Goal: Information Seeking & Learning: Compare options

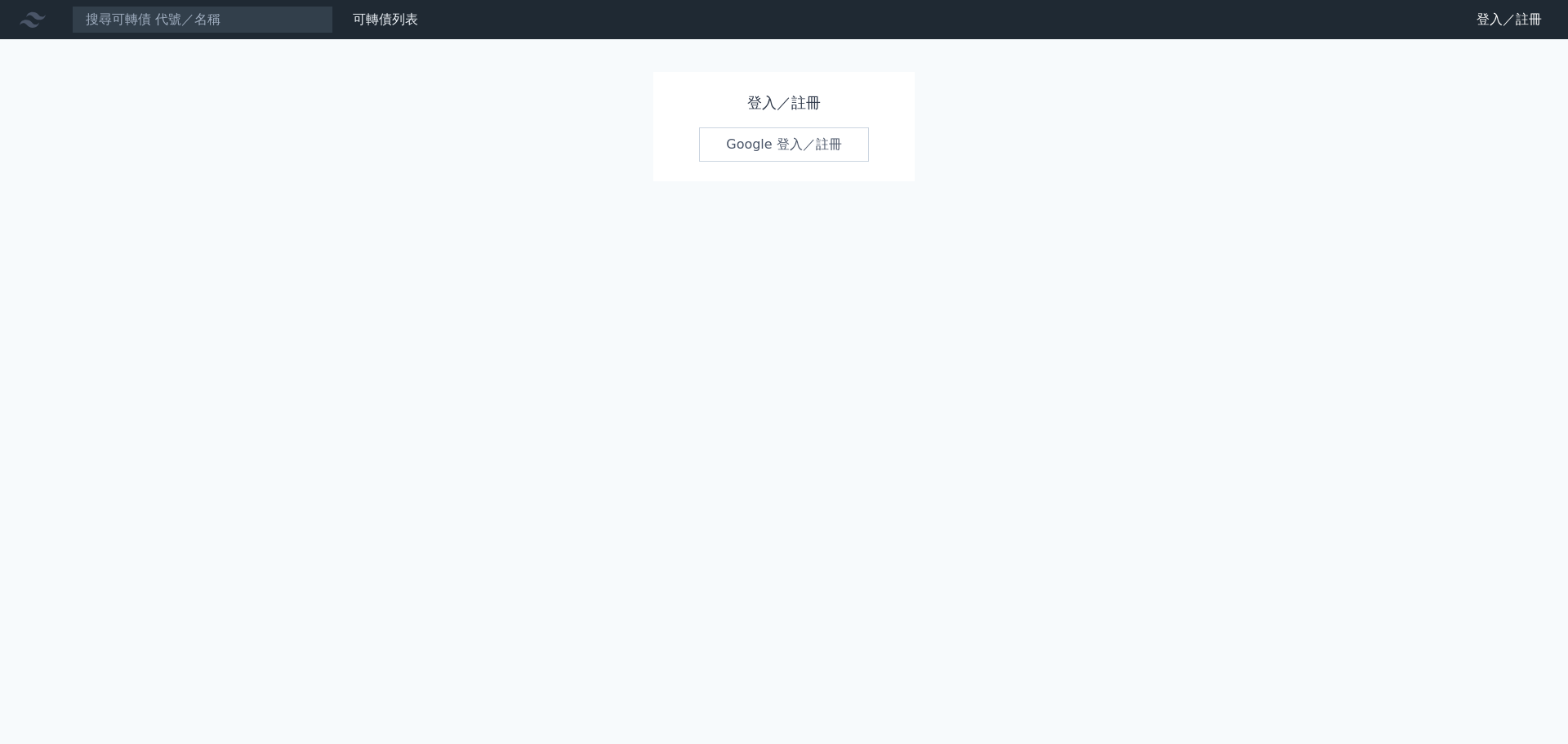
click at [763, 149] on link "Google 登入／註冊" at bounding box center [784, 144] width 170 height 34
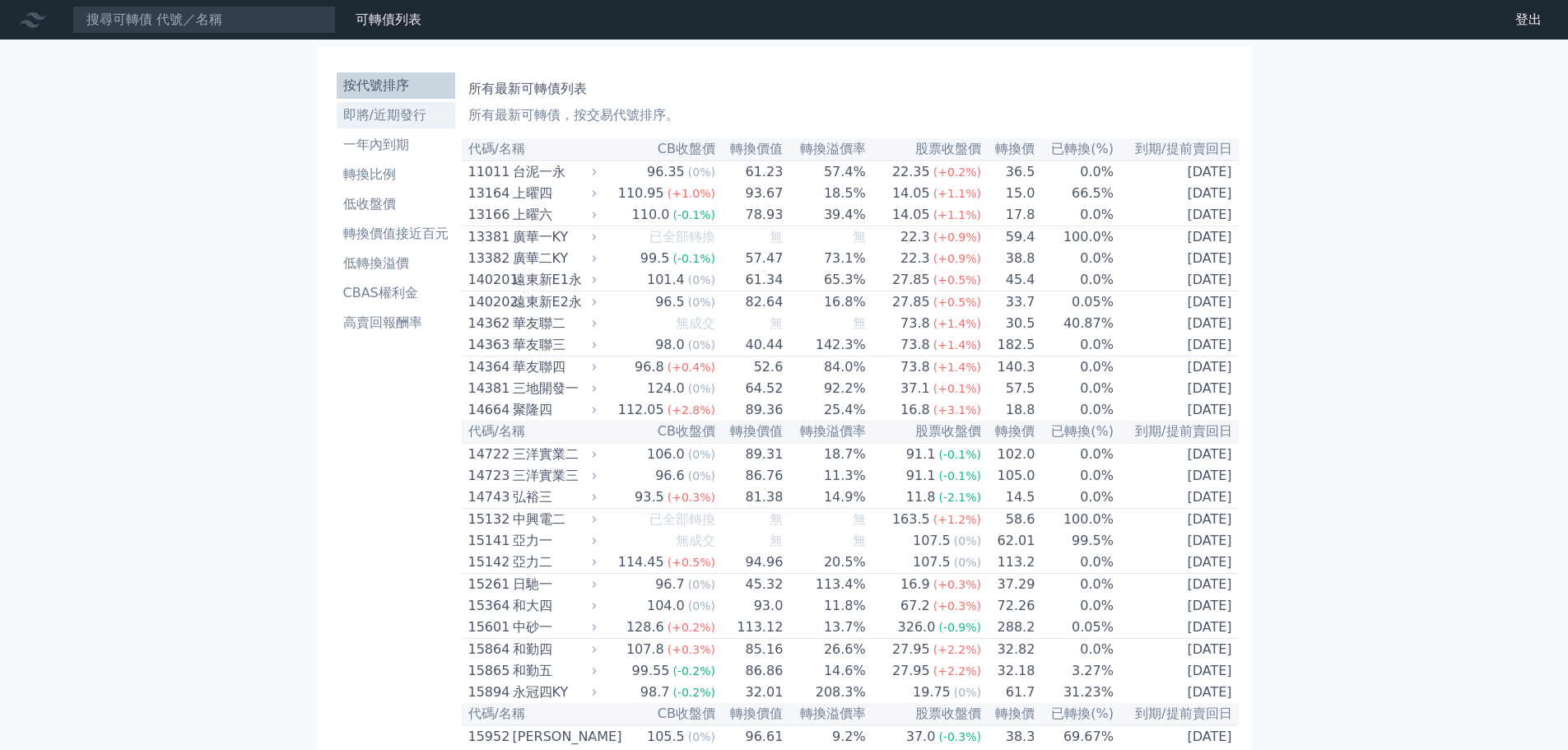
click at [384, 118] on li "即將/近期發行" at bounding box center [396, 115] width 118 height 20
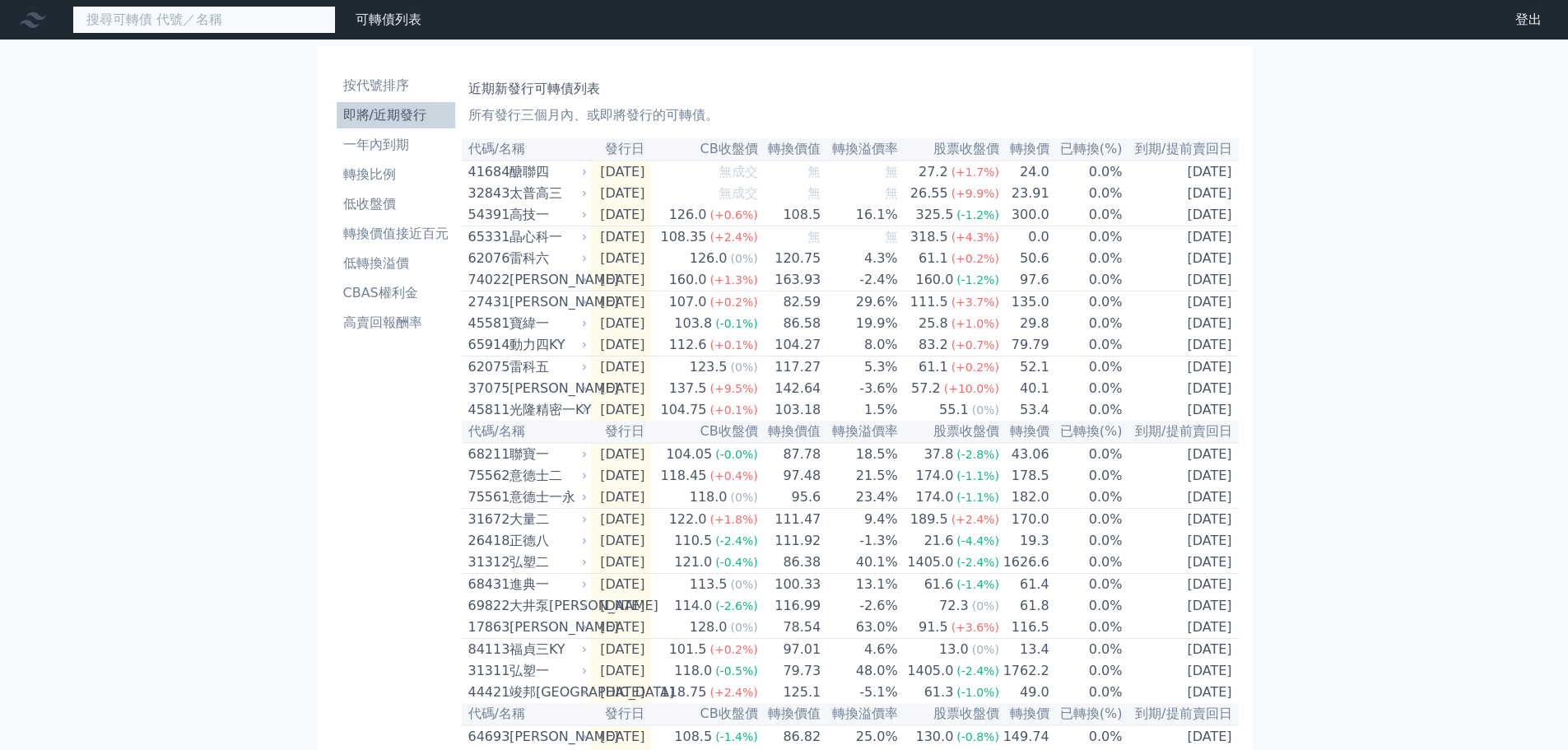
click at [280, 28] on input at bounding box center [204, 20] width 264 height 28
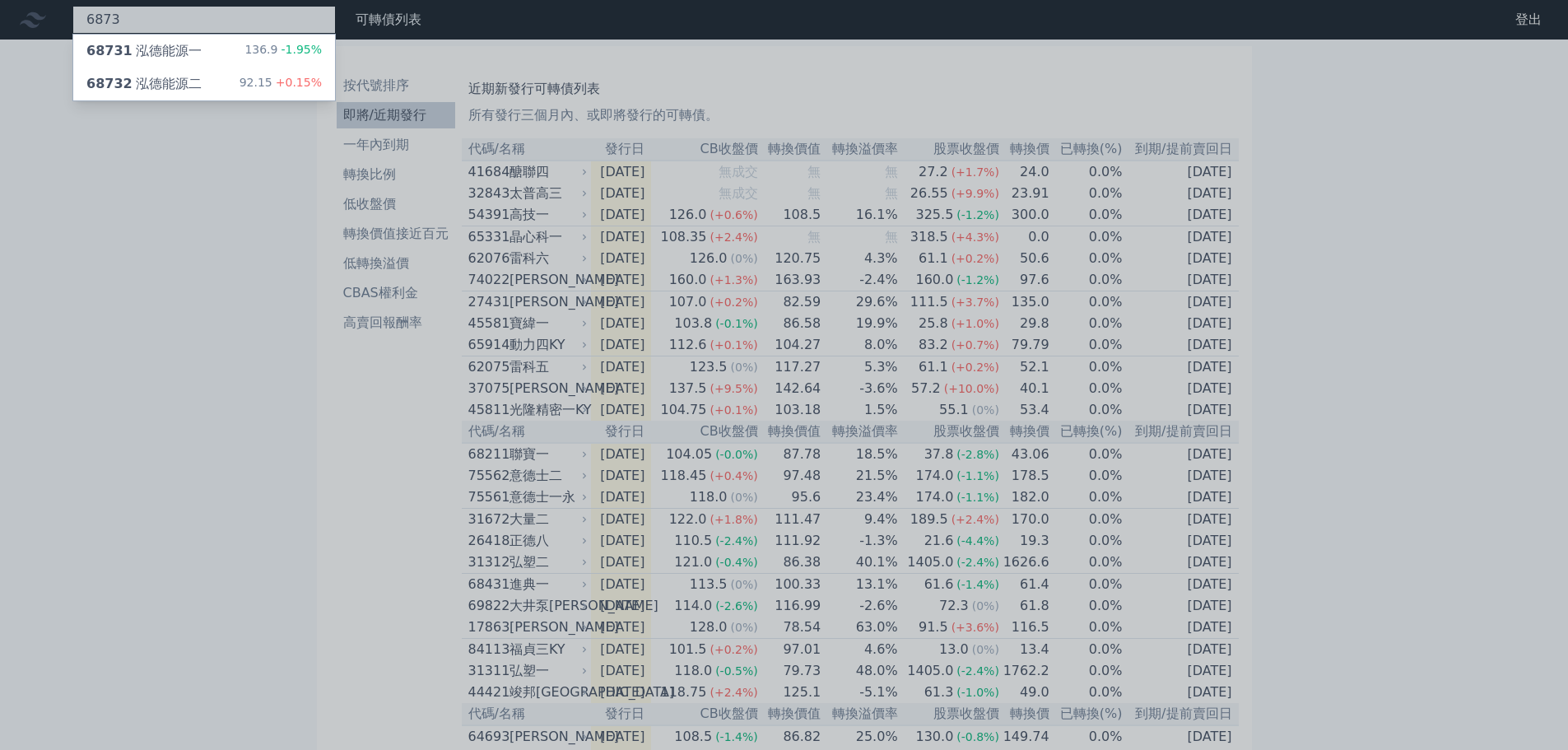
type input "6873"
click at [211, 53] on div "68731 泓德能源一 136.9 -1.95%" at bounding box center [204, 51] width 262 height 33
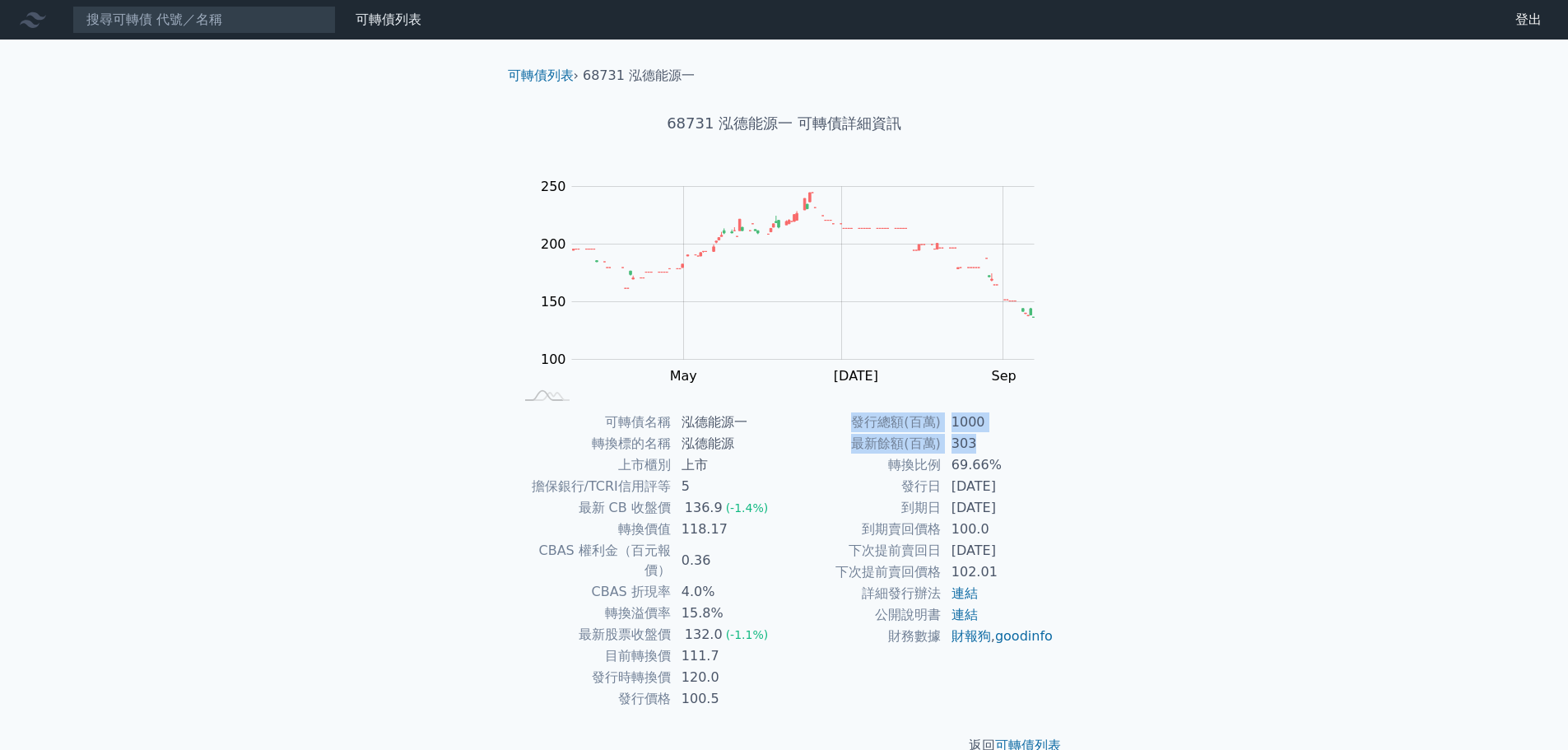
drag, startPoint x: 836, startPoint y: 416, endPoint x: 1016, endPoint y: 449, distance: 183.0
click at [1016, 449] on tbody "發行總額(百萬) 1000 最新餘額(百萬) 303 轉換比例 69.66% 發行日 [DATE] 到期日 [DATE] 到期賣回價格 100.0 下次提前賣…" at bounding box center [919, 529] width 270 height 235
click at [1016, 449] on td "303" at bounding box center [998, 444] width 113 height 21
drag, startPoint x: 725, startPoint y: 683, endPoint x: 684, endPoint y: 634, distance: 63.9
click at [684, 634] on tbody "可轉債名稱 泓德能源一 轉換標的名稱 泓德能源 上市櫃別 上市 擔保銀行/TCRI信用評等 5 最新 CB 收盤價 136.9 (-1.4%) 轉換價值 11…" at bounding box center [650, 560] width 270 height 298
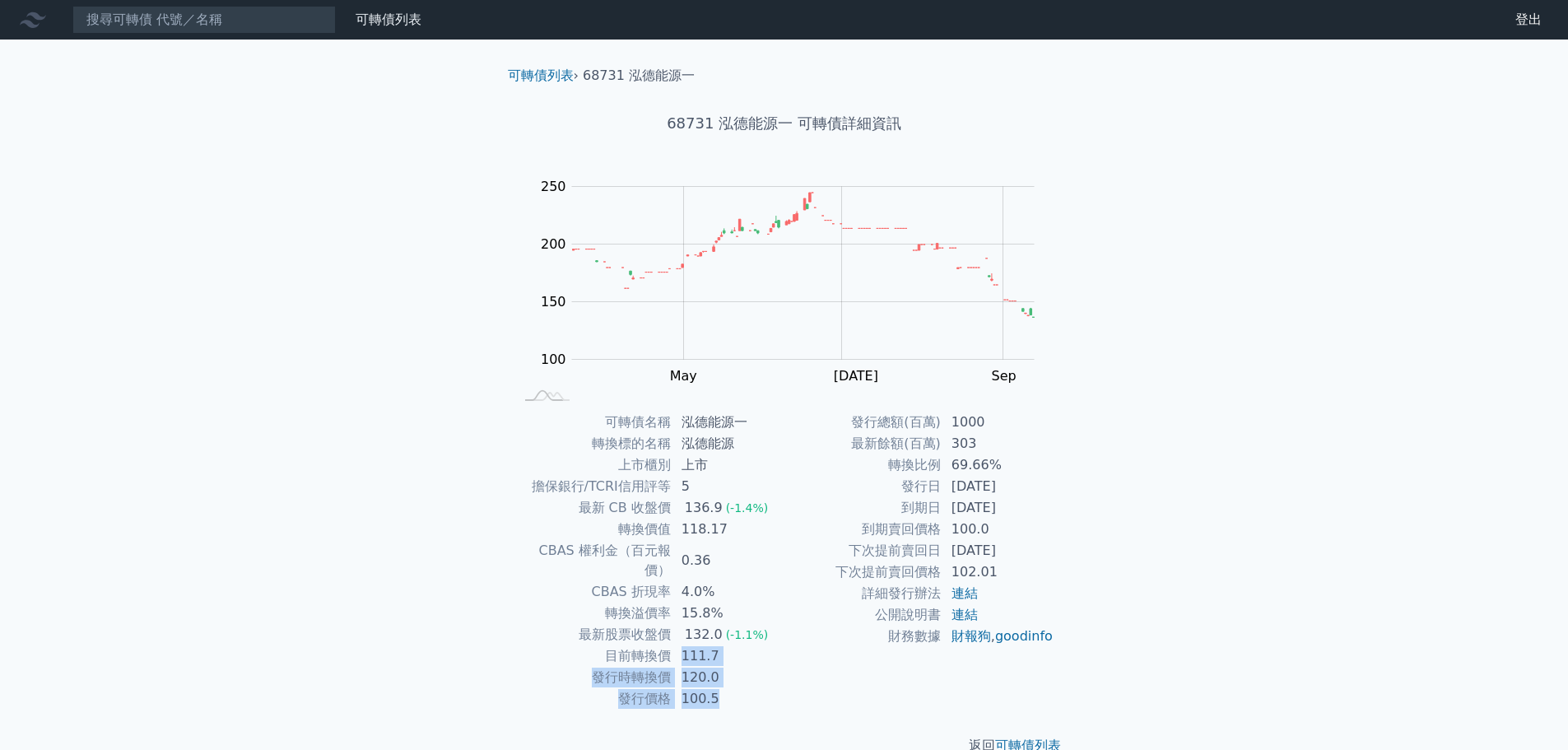
click at [684, 645] on td "111.7" at bounding box center [728, 655] width 113 height 21
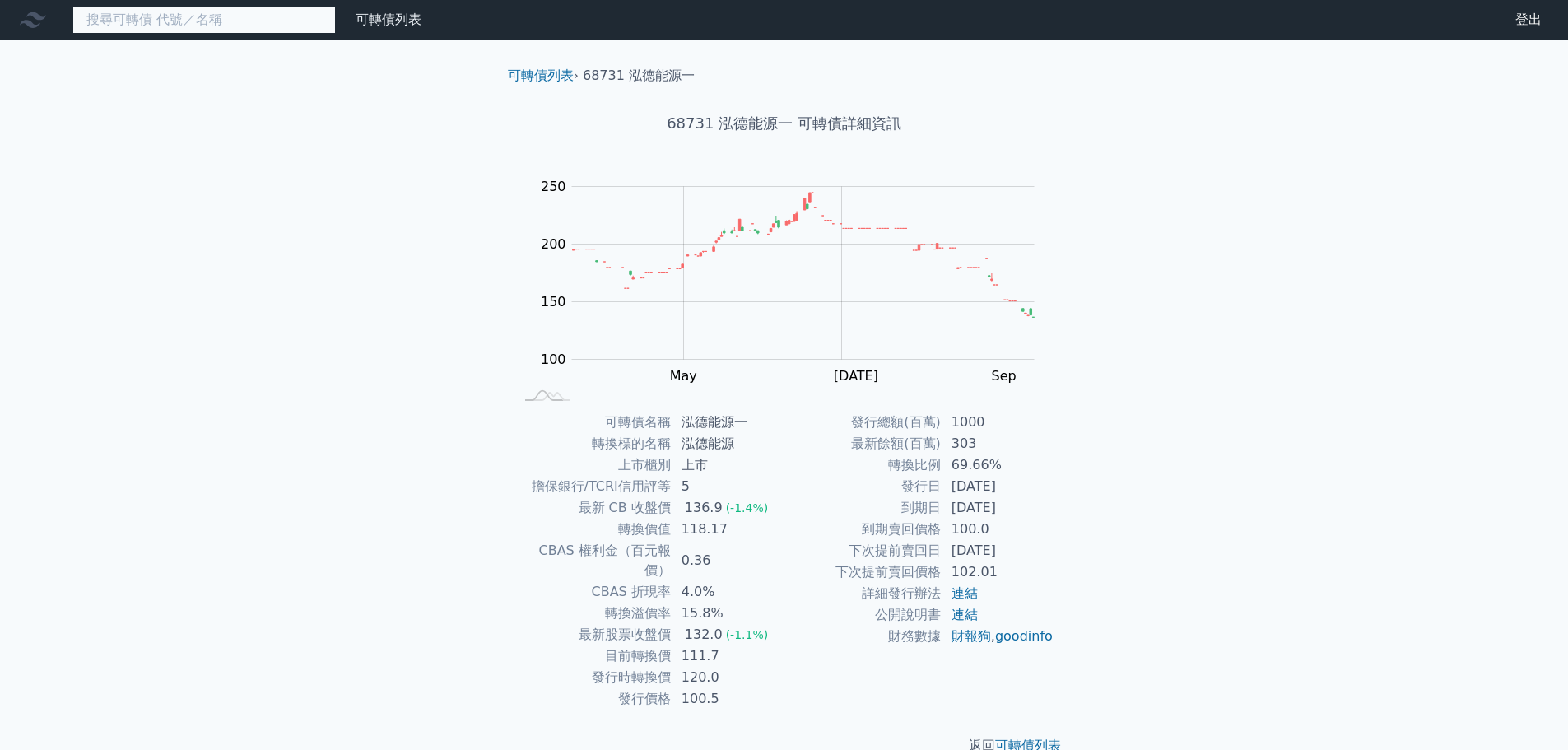
click at [230, 32] on input at bounding box center [204, 20] width 264 height 28
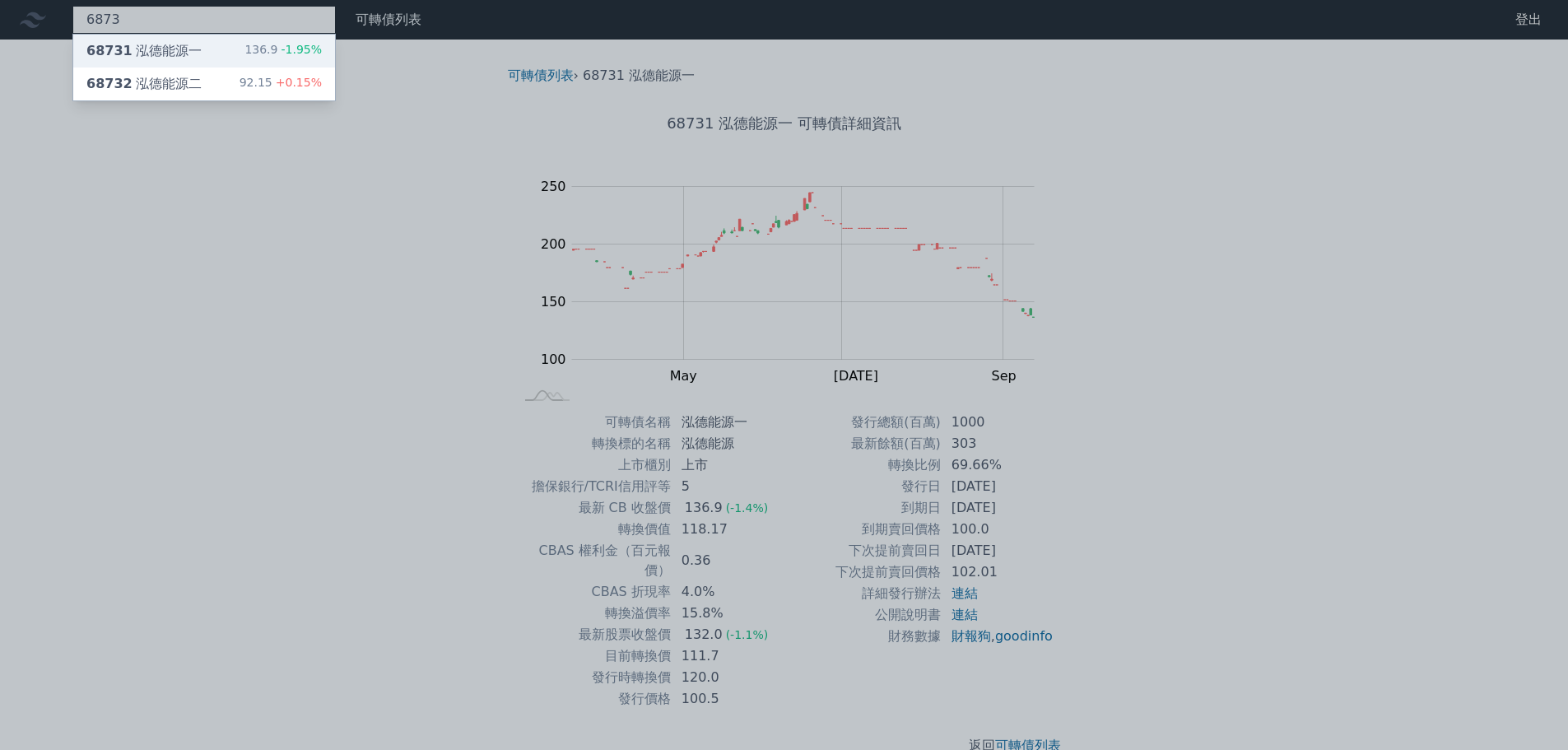
type input "6873"
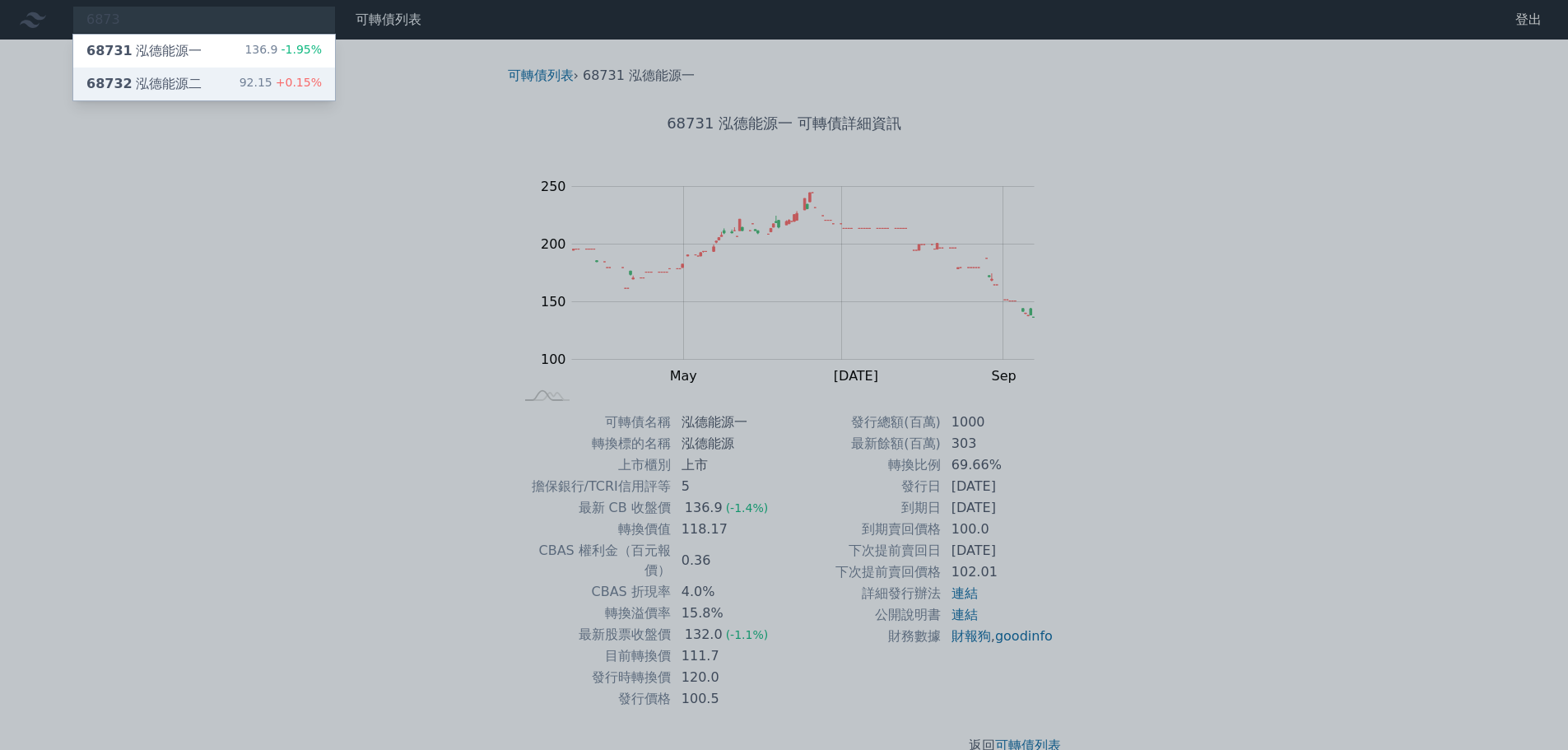
click at [160, 90] on div "68732 泓德能源二" at bounding box center [144, 84] width 116 height 20
click at [160, 87] on div "68732 泓德能源二" at bounding box center [144, 84] width 116 height 20
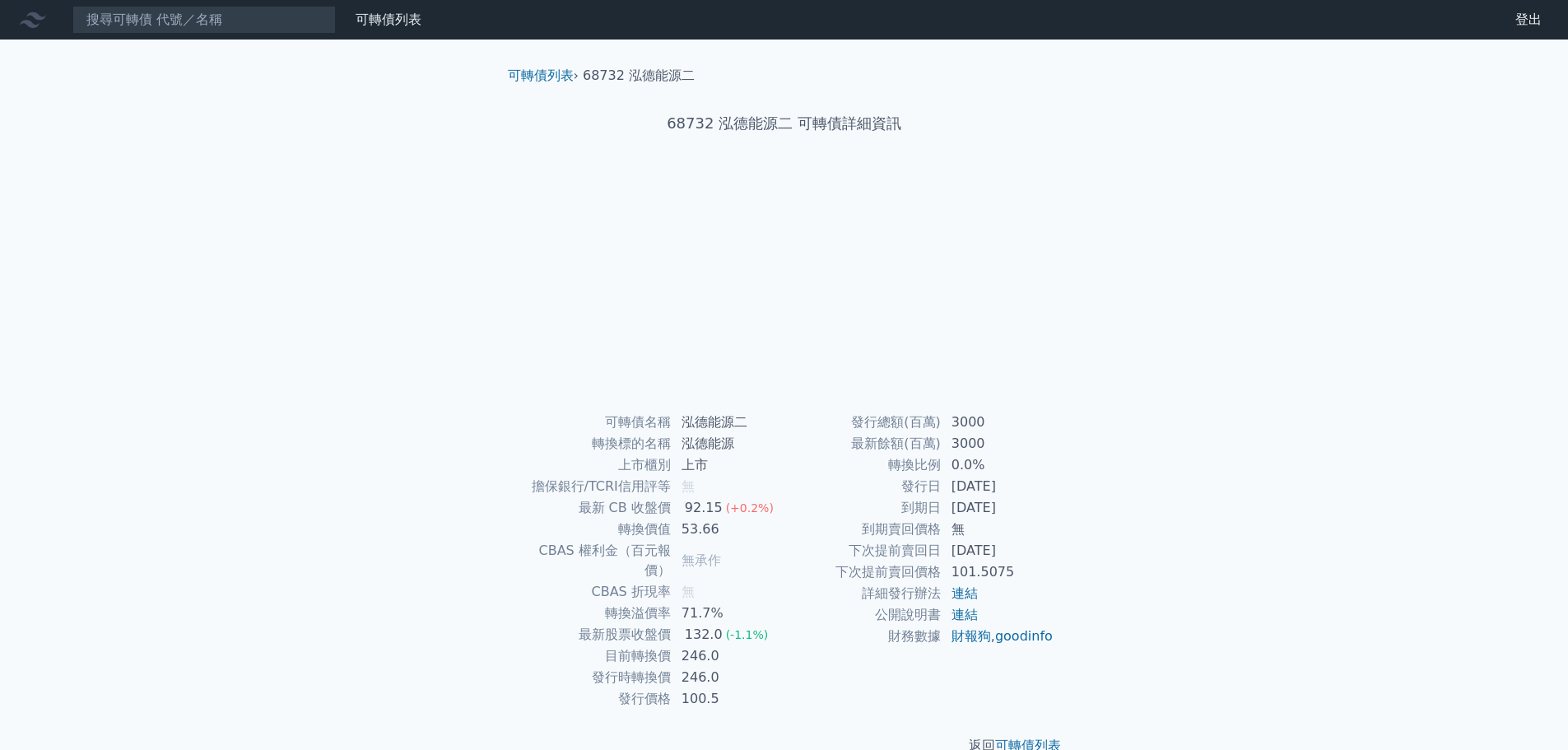
click at [685, 645] on td "246.0" at bounding box center [728, 655] width 113 height 21
drag, startPoint x: 680, startPoint y: 635, endPoint x: 728, endPoint y: 665, distance: 56.6
click at [728, 665] on tbody "可轉債名稱 泓德能源二 轉換標的名稱 泓德能源 上市櫃別 上市 擔保銀行/TCRI信用評等 無 最新 CB 收盤價 92.15 (+0.2%) 轉換價值 53…" at bounding box center [650, 560] width 270 height 298
click at [730, 667] on td "246.0" at bounding box center [728, 677] width 113 height 21
click at [245, 17] on input at bounding box center [204, 20] width 264 height 28
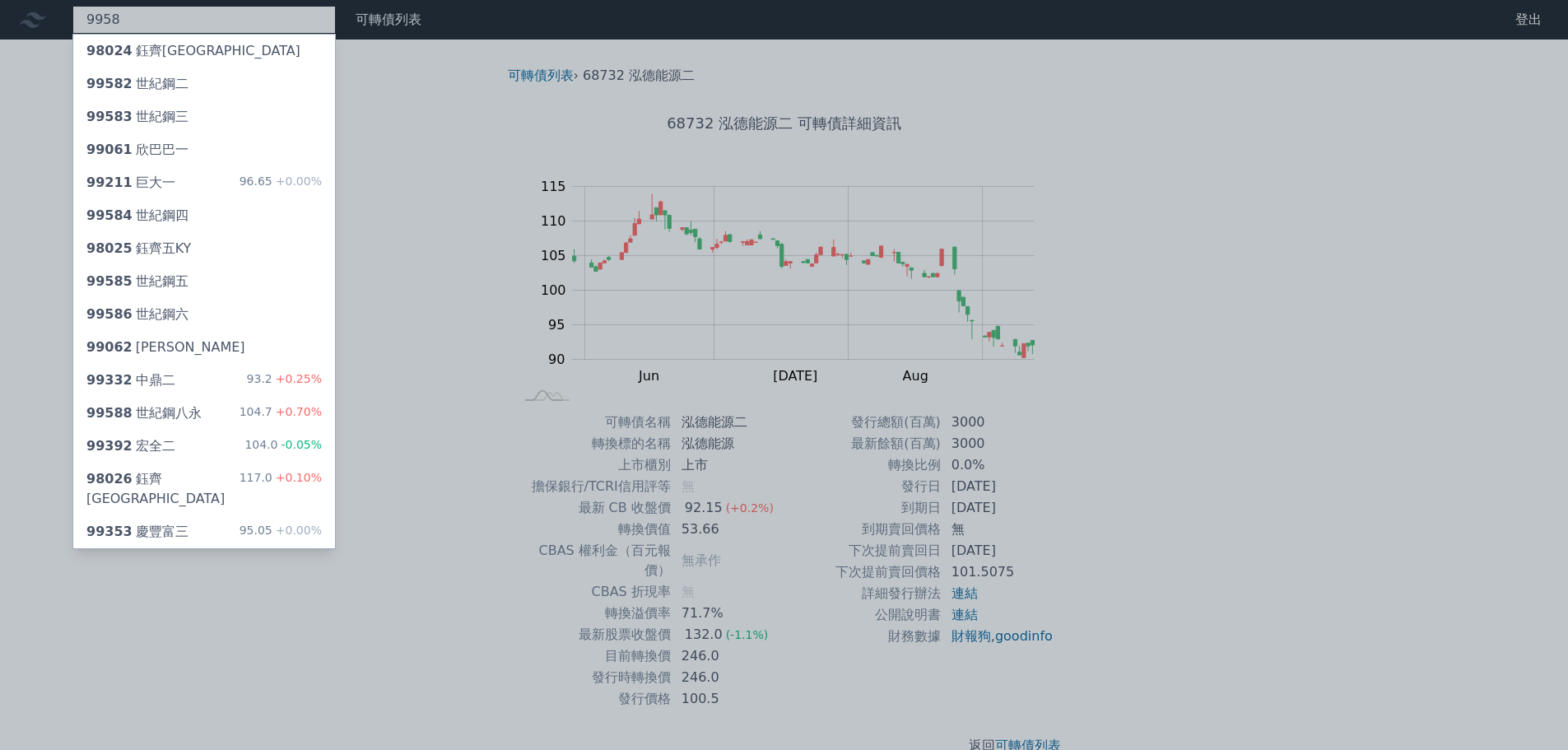
type input "9958"
click at [197, 14] on div at bounding box center [784, 375] width 1568 height 750
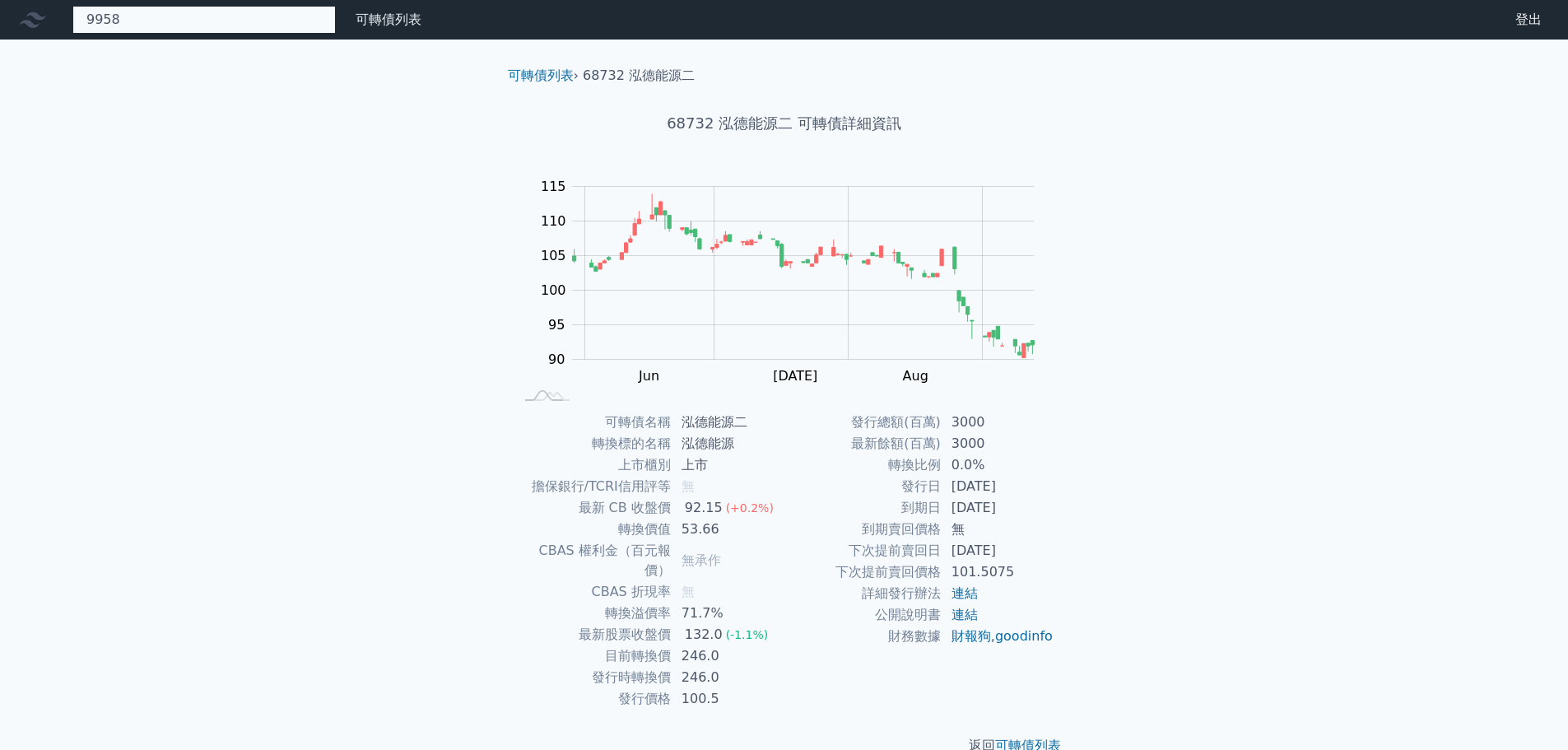
click at [173, 16] on div "9958 98024 鈺齊[GEOGRAPHIC_DATA] 99582 世紀鋼二 99583 世紀鋼三 99061 欣巴巴一 99211 巨大一 96.65…" at bounding box center [204, 20] width 264 height 28
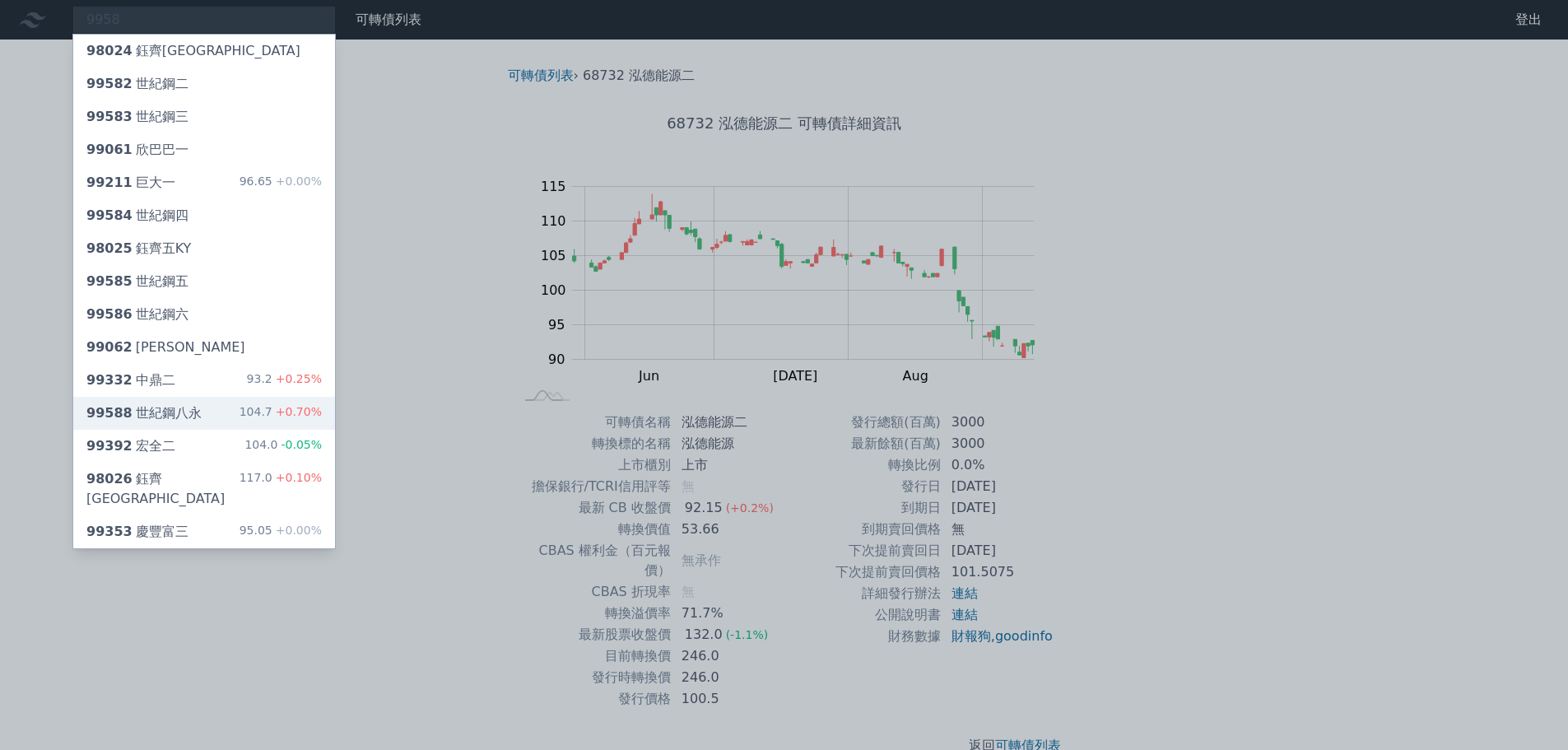
click at [180, 418] on div "99588 世紀鋼八永" at bounding box center [144, 413] width 116 height 20
